Goal: Task Accomplishment & Management: Use online tool/utility

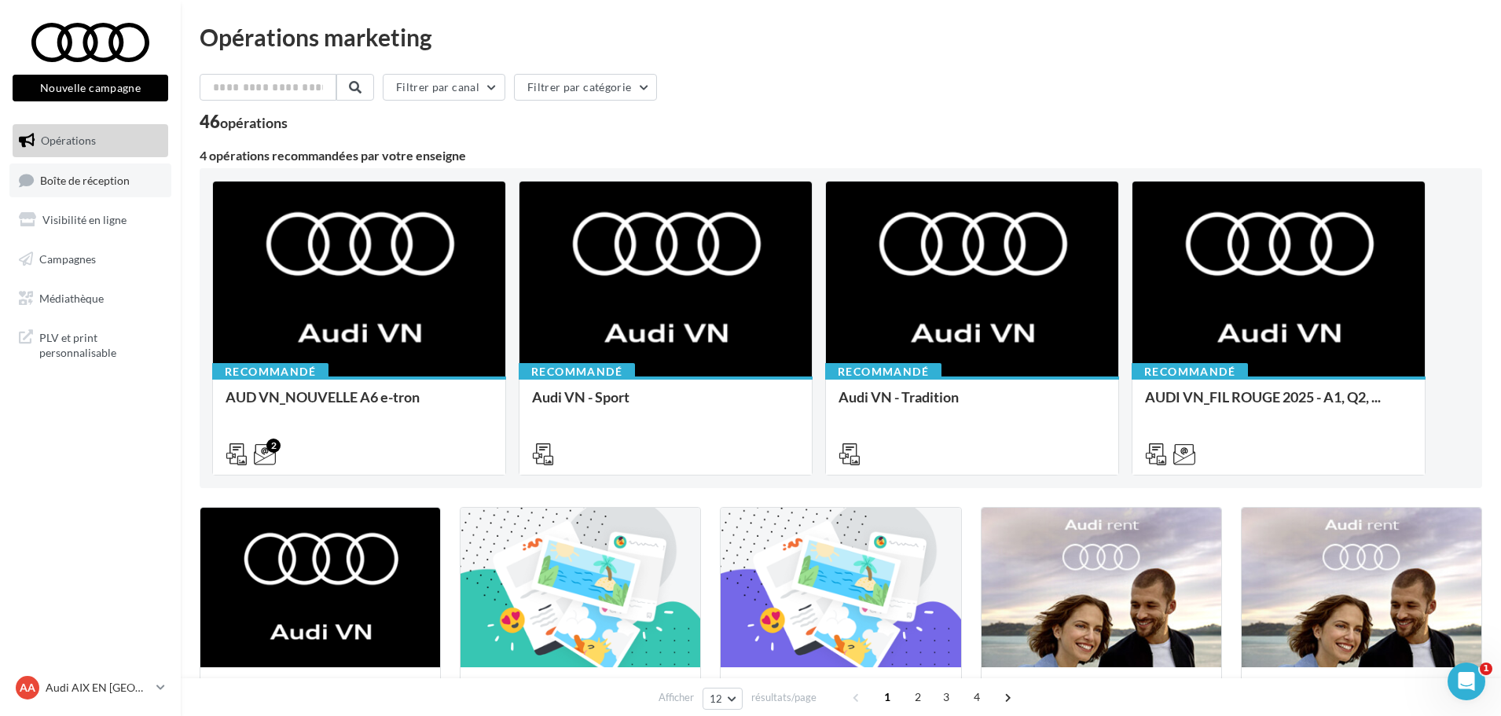
click at [129, 168] on link "Boîte de réception" at bounding box center [90, 180] width 162 height 34
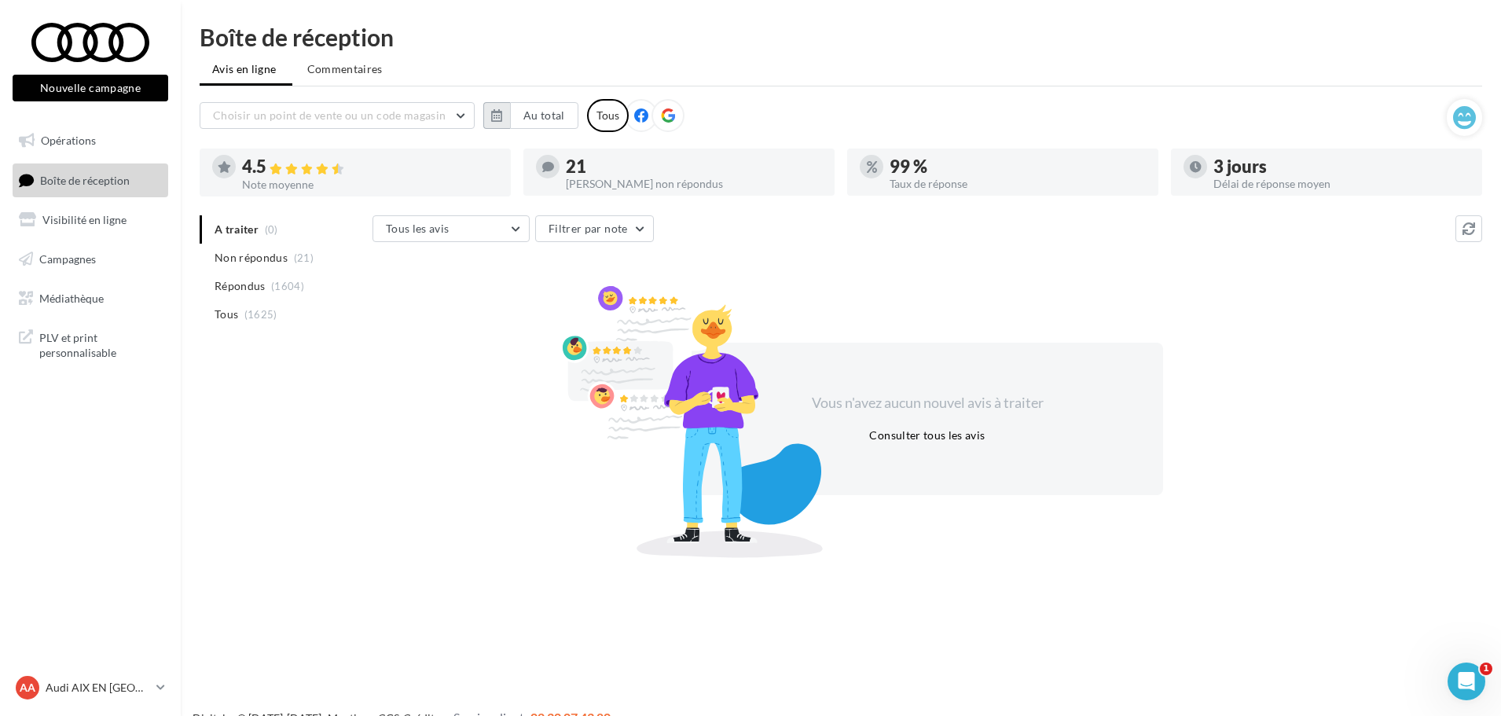
click at [494, 125] on button "button" at bounding box center [496, 115] width 27 height 27
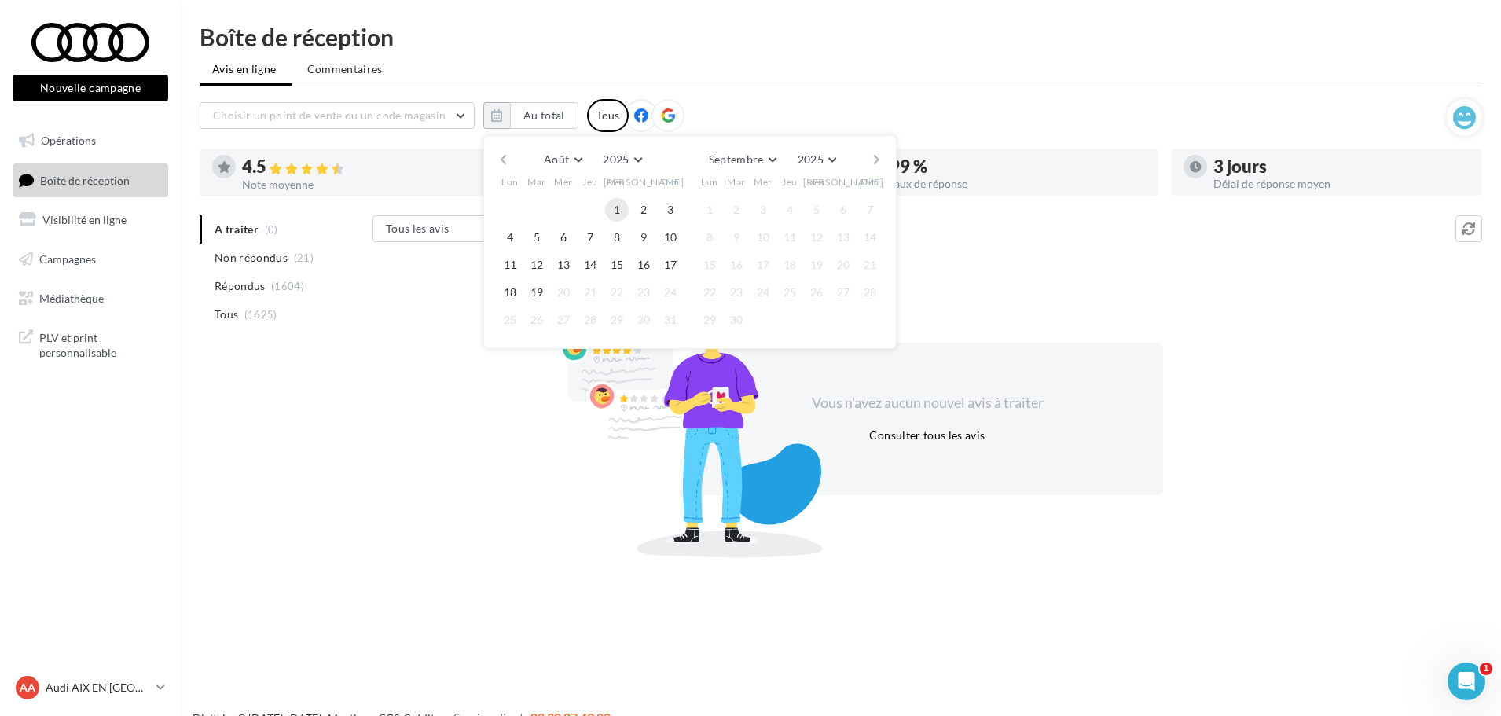
click at [611, 207] on button "1" at bounding box center [617, 210] width 24 height 24
click at [547, 291] on button "19" at bounding box center [537, 293] width 24 height 24
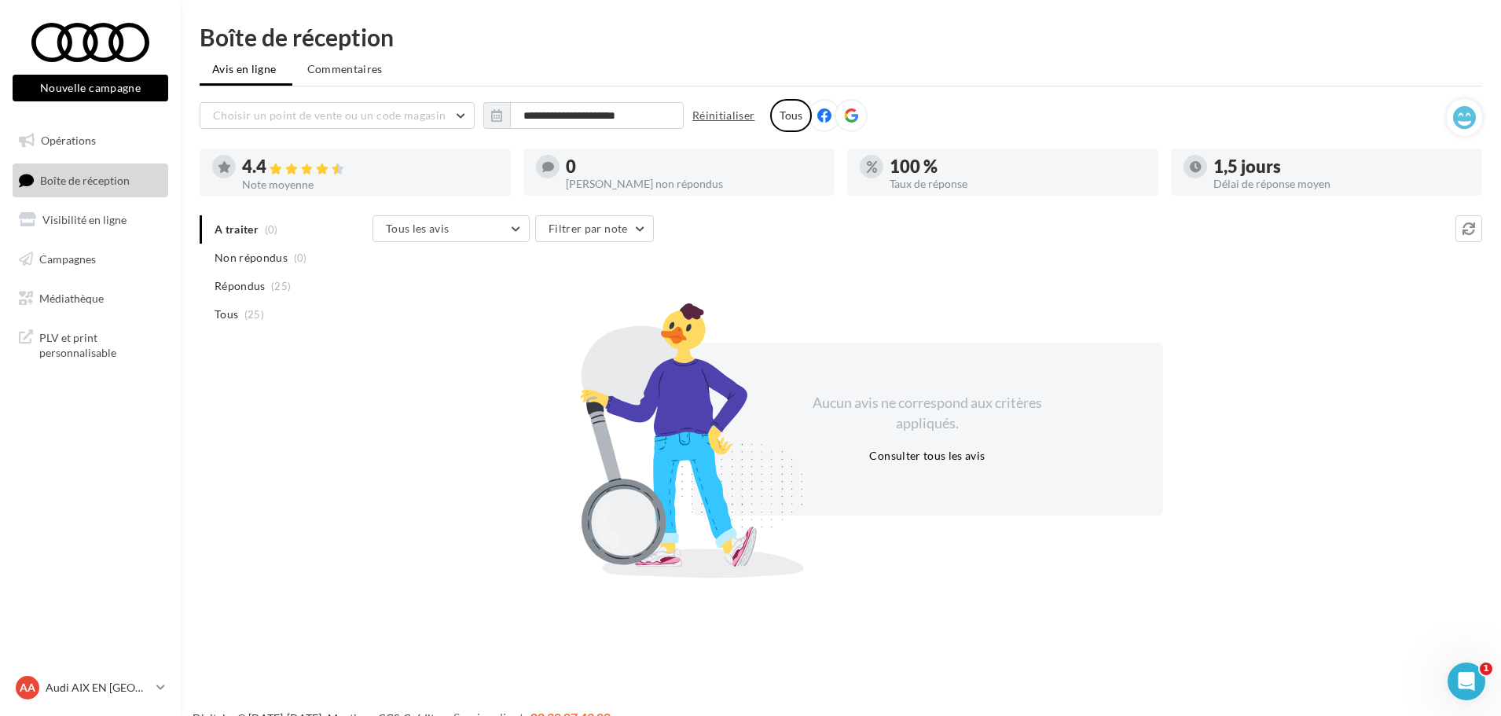
click at [704, 122] on button "Réinitialiser" at bounding box center [723, 115] width 75 height 19
